Goal: Transaction & Acquisition: Purchase product/service

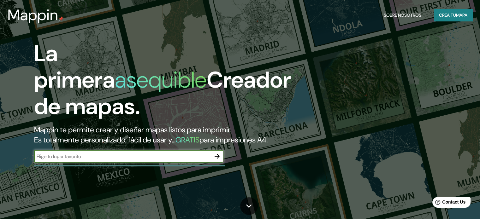
click at [454, 14] on font "Crea tu" at bounding box center [447, 15] width 17 height 6
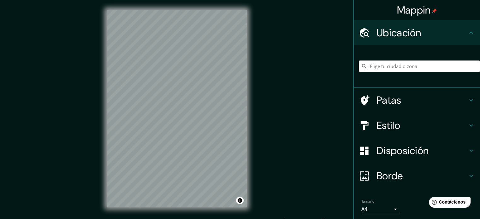
click at [371, 66] on input "Elige tu ciudad o zona" at bounding box center [419, 66] width 121 height 11
paste input "[GEOGRAPHIC_DATA]"
type input "Noord, [GEOGRAPHIC_DATA], [GEOGRAPHIC_DATA], [GEOGRAPHIC_DATA]"
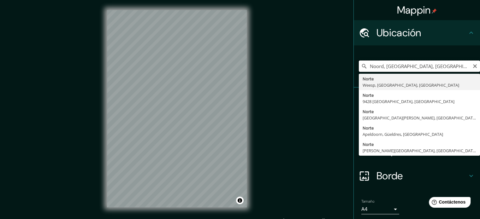
click at [397, 64] on input "Noord, [GEOGRAPHIC_DATA], [GEOGRAPHIC_DATA], [GEOGRAPHIC_DATA]" at bounding box center [419, 66] width 121 height 11
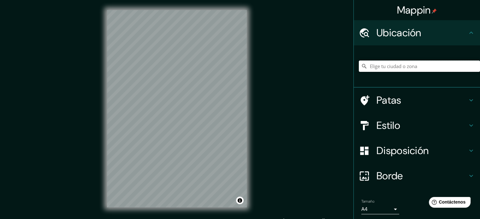
paste input "[STREET_ADDRESS] de Córdova y [PERSON_NAME], Chis."
type input "[GEOGRAPHIC_DATA], [GEOGRAPHIC_DATA]"
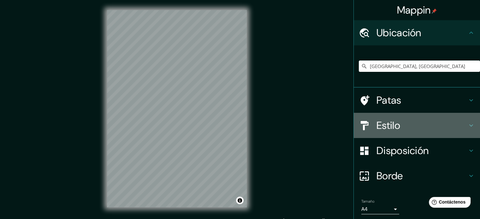
click at [414, 123] on h4 "Estilo" at bounding box center [421, 125] width 91 height 13
